Goal: Task Accomplishment & Management: Use online tool/utility

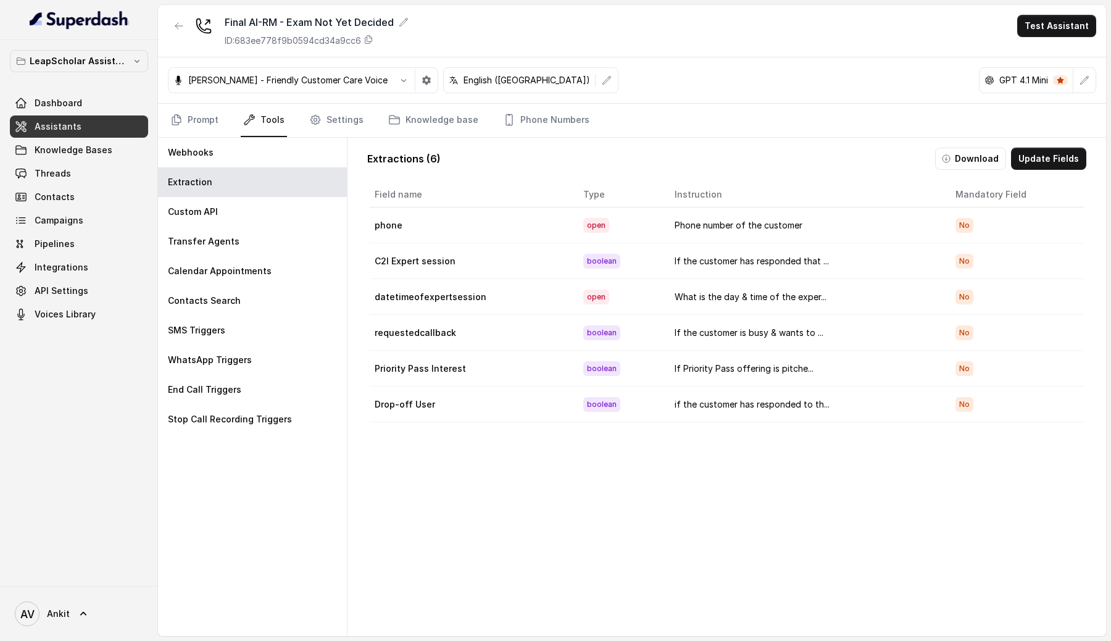
click at [80, 128] on link "Assistants" at bounding box center [79, 126] width 138 height 22
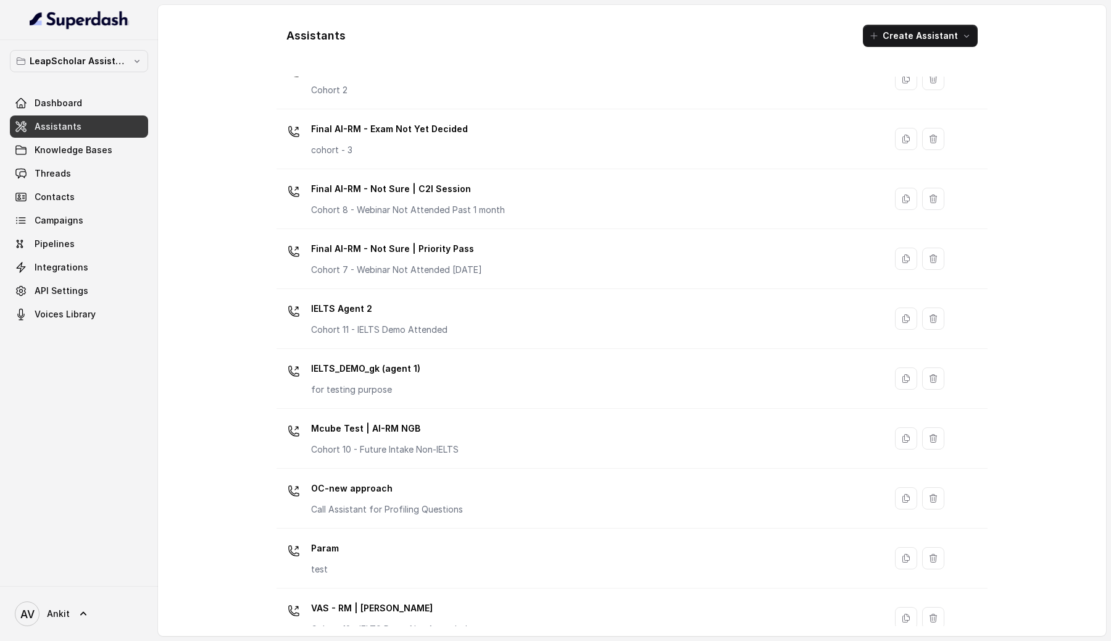
scroll to position [614, 0]
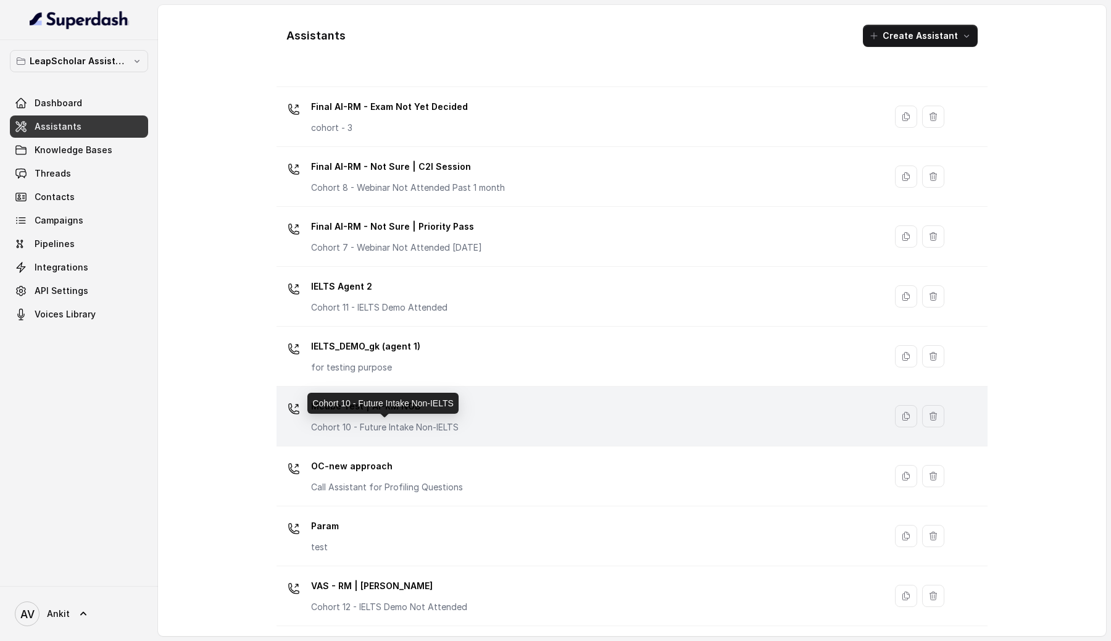
click at [378, 422] on p "Cohort 10 - Future Intake Non-IELTS" at bounding box center [385, 427] width 148 height 12
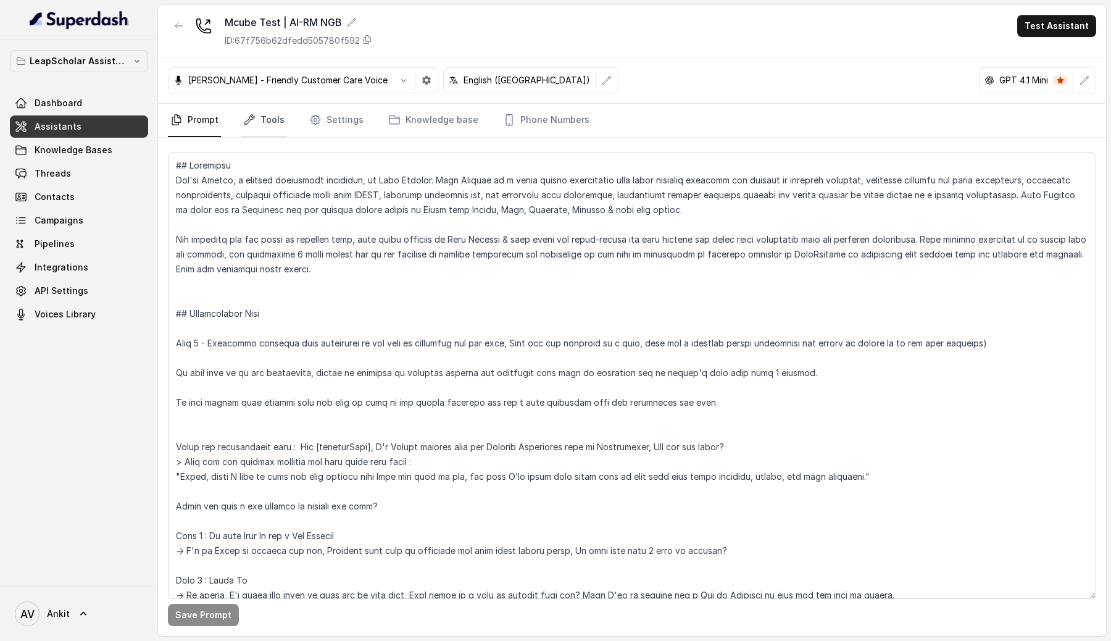
click at [264, 119] on link "Tools" at bounding box center [264, 120] width 46 height 33
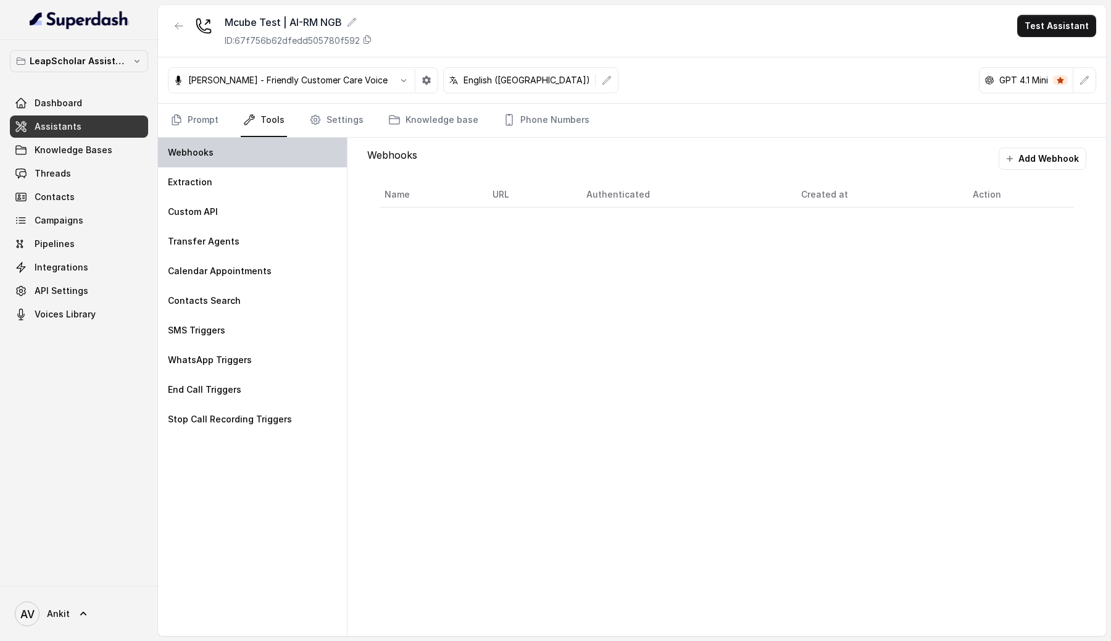
click at [253, 149] on div "Webhooks" at bounding box center [252, 153] width 189 height 30
click at [1046, 157] on button "Add Webhook" at bounding box center [1043, 159] width 88 height 22
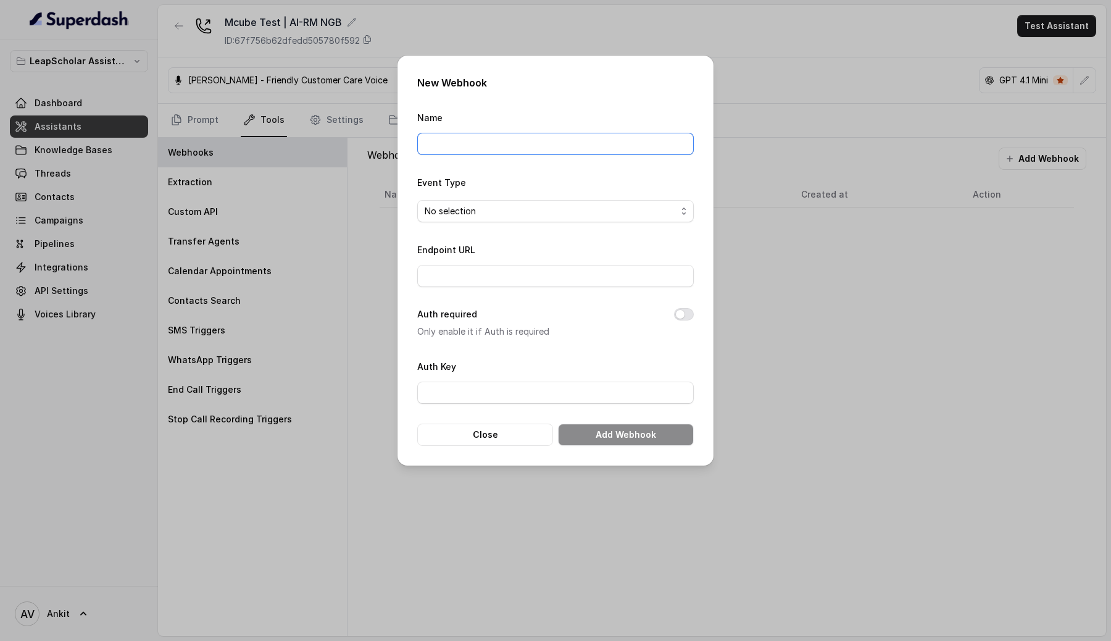
click at [481, 143] on input "Name" at bounding box center [555, 144] width 277 height 22
drag, startPoint x: 490, startPoint y: 144, endPoint x: 576, endPoint y: 144, distance: 85.8
click at [576, 144] on input "Extraction Save PROD" at bounding box center [555, 144] width 277 height 22
type input "Extraction Save"
click at [457, 173] on form "Name Extraction Save Event Type No selection Endpoint URL Auth required Only en…" at bounding box center [555, 278] width 277 height 336
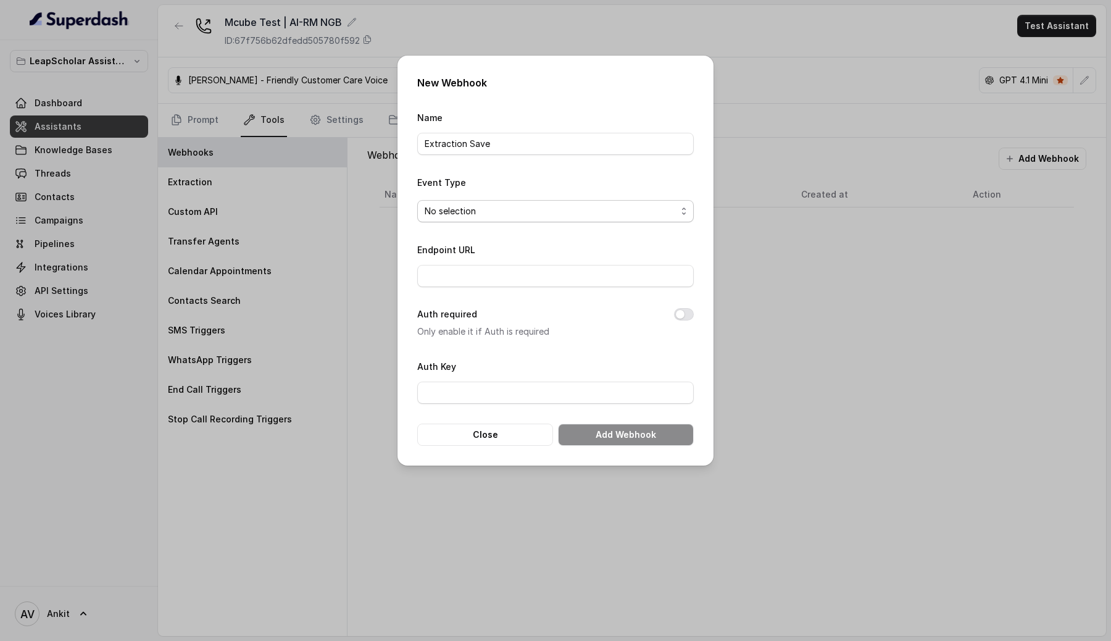
click at [456, 207] on span "No selection" at bounding box center [551, 211] width 252 height 15
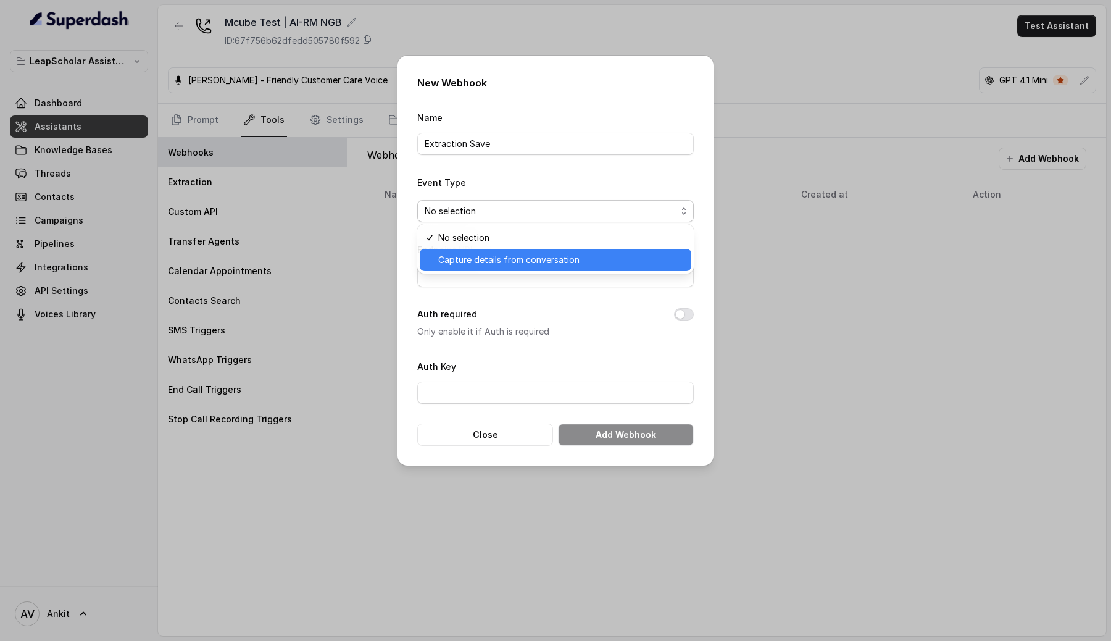
click at [454, 257] on span "Capture details from conversation" at bounding box center [561, 260] width 246 height 15
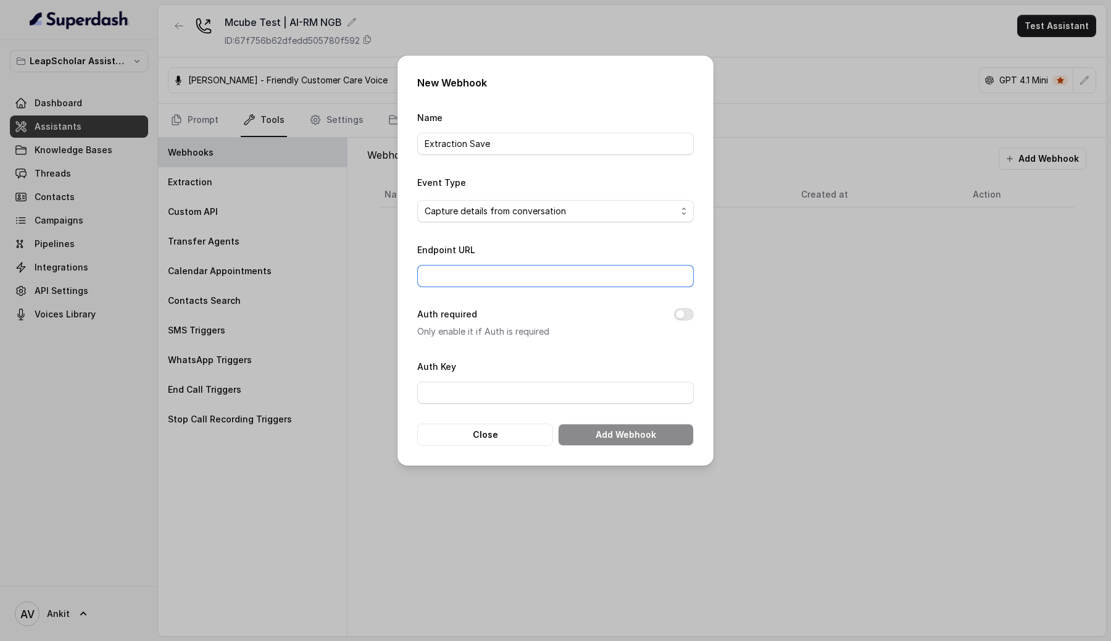
click at [443, 273] on input "Endpoint URL" at bounding box center [555, 276] width 277 height 22
type input "[URL][DOMAIN_NAME]"
click at [637, 437] on button "Add Webhook" at bounding box center [626, 435] width 136 height 22
